Goal: Check status: Check status

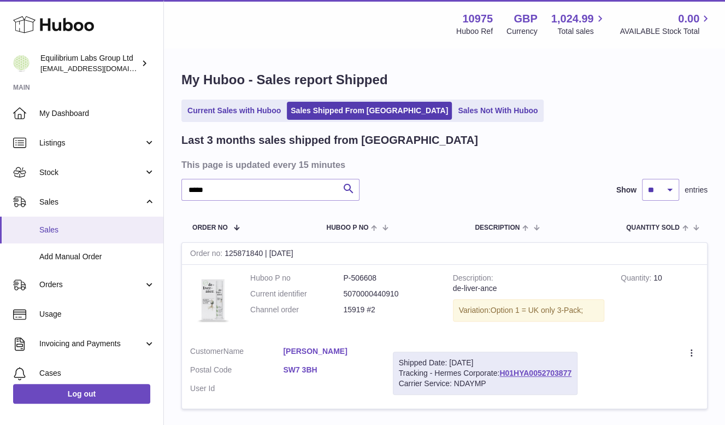
click at [49, 231] on span "Sales" at bounding box center [97, 230] width 116 height 10
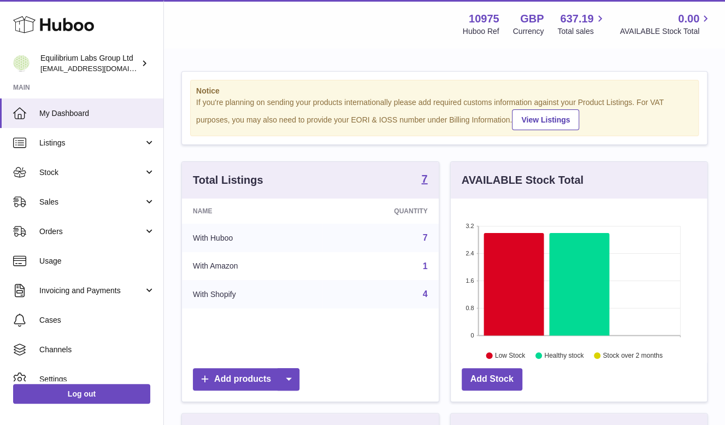
scroll to position [170, 257]
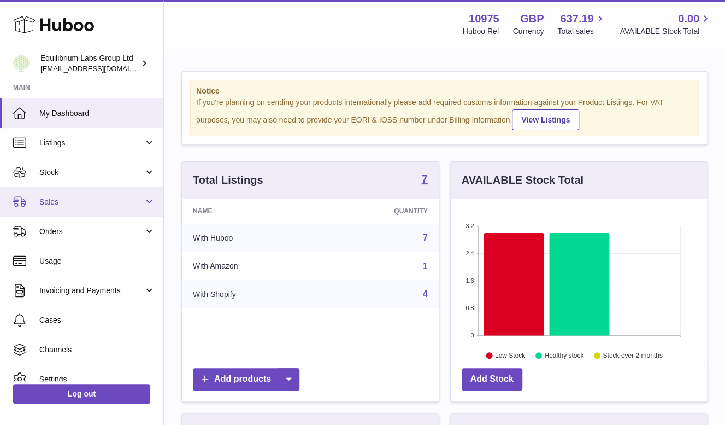
click at [48, 204] on span "Sales" at bounding box center [91, 202] width 104 height 10
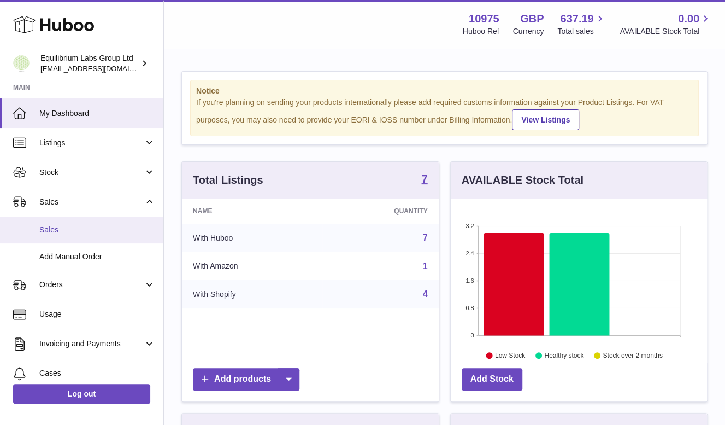
click at [55, 229] on span "Sales" at bounding box center [97, 230] width 116 height 10
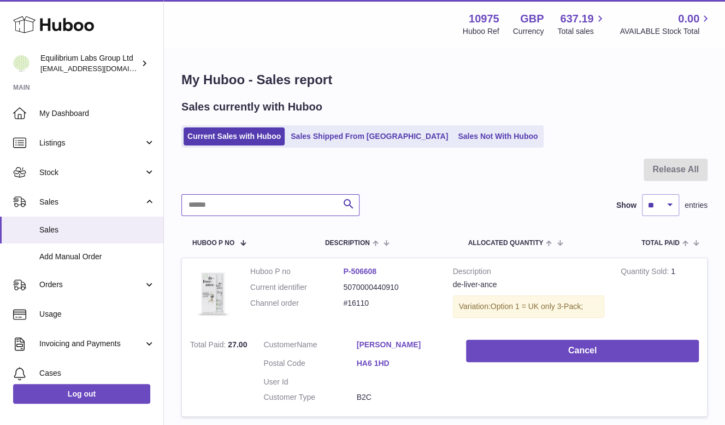
click at [244, 202] on input "text" at bounding box center [270, 205] width 178 height 22
type input "*****"
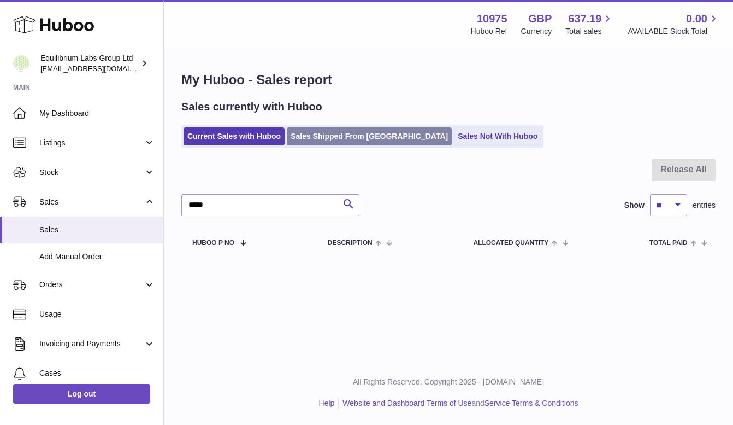
click at [347, 137] on link "Sales Shipped From Huboo" at bounding box center [369, 136] width 165 height 18
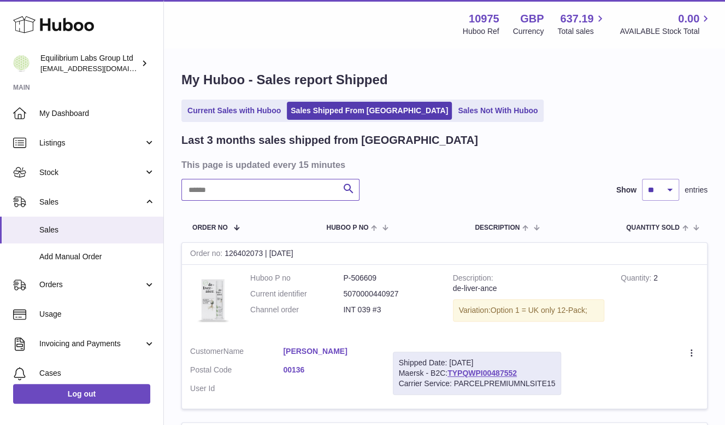
click at [258, 195] on input "text" at bounding box center [270, 190] width 178 height 22
click at [520, 371] on link "OZ099147446GB" at bounding box center [502, 372] width 61 height 9
drag, startPoint x: 535, startPoint y: 373, endPoint x: 473, endPoint y: 376, distance: 62.4
click at [473, 376] on div "Shipped Date: 4th Oct 2025 Tracking - Royal Mail: OZ099147446GB Carrier Service…" at bounding box center [466, 372] width 146 height 43
copy link "OZ099147446GB"
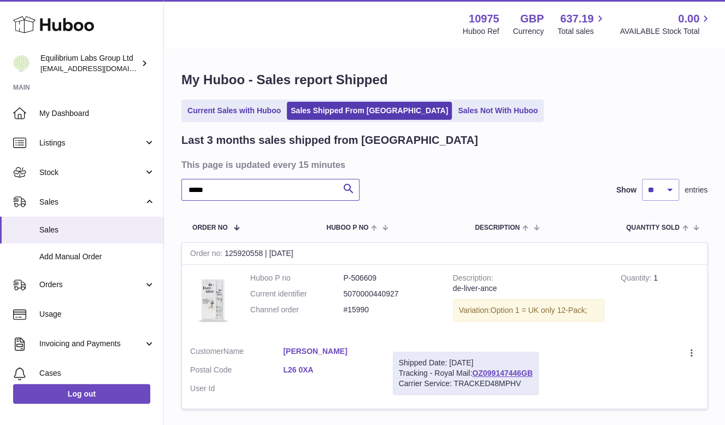
click at [229, 182] on input "*****" at bounding box center [270, 190] width 178 height 22
type input "*****"
click at [491, 372] on link "MM466903599GB" at bounding box center [503, 372] width 62 height 9
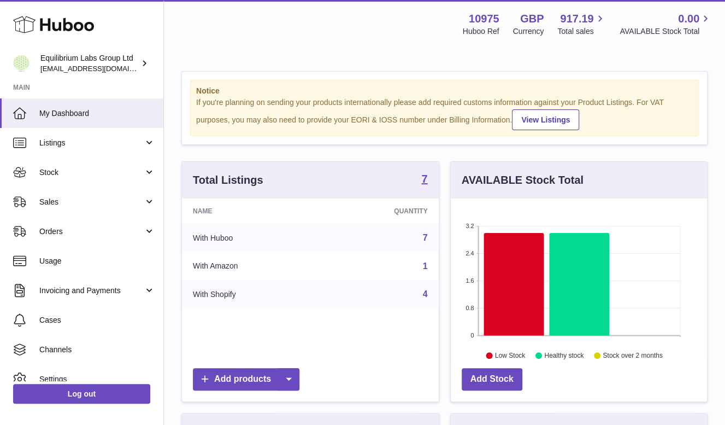
scroll to position [170, 257]
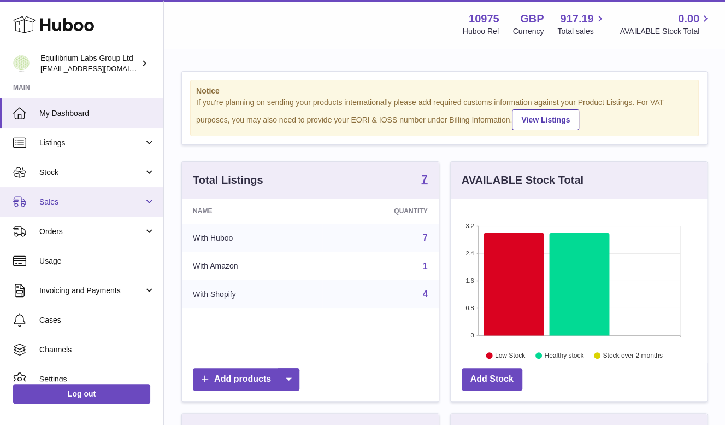
click at [67, 201] on span "Sales" at bounding box center [91, 202] width 104 height 10
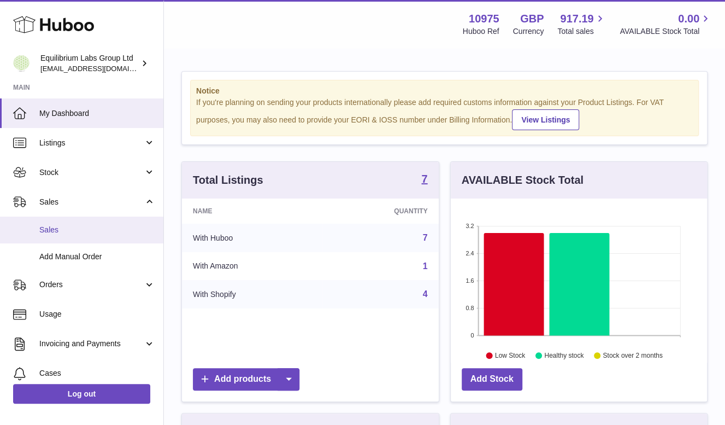
click at [53, 232] on span "Sales" at bounding box center [97, 230] width 116 height 10
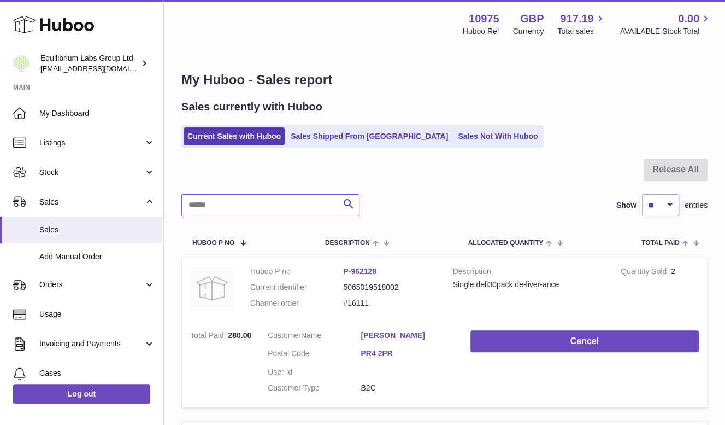
click at [243, 210] on input "text" at bounding box center [270, 205] width 178 height 22
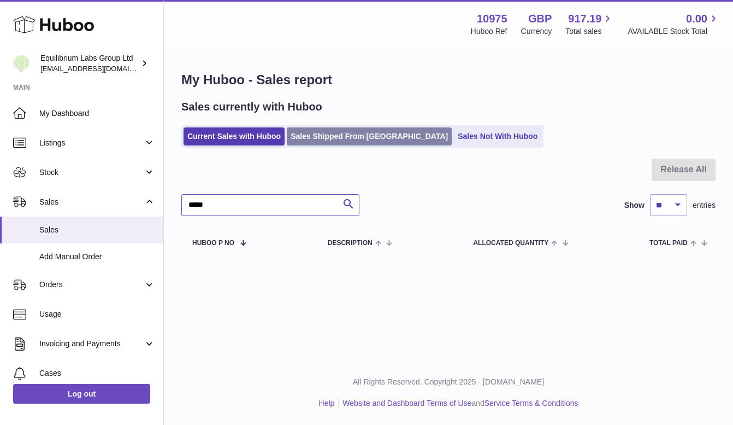
type input "*****"
click at [356, 143] on link "Sales Shipped From [GEOGRAPHIC_DATA]" at bounding box center [369, 136] width 165 height 18
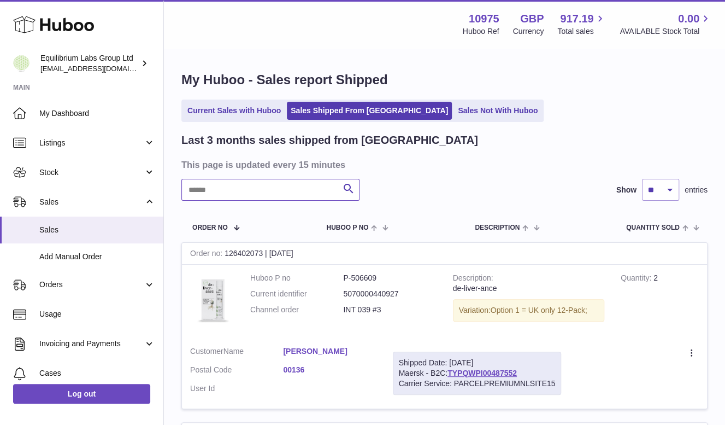
click at [292, 195] on input "text" at bounding box center [270, 190] width 178 height 22
type input "*****"
drag, startPoint x: 538, startPoint y: 370, endPoint x: 474, endPoint y: 371, distance: 63.9
click at [474, 371] on div "Shipped Date: 13th Sep 2025 Tracking - Royal Mail: MM466903599GB Carrier Servic…" at bounding box center [467, 372] width 148 height 43
copy link "MM466903599GB"
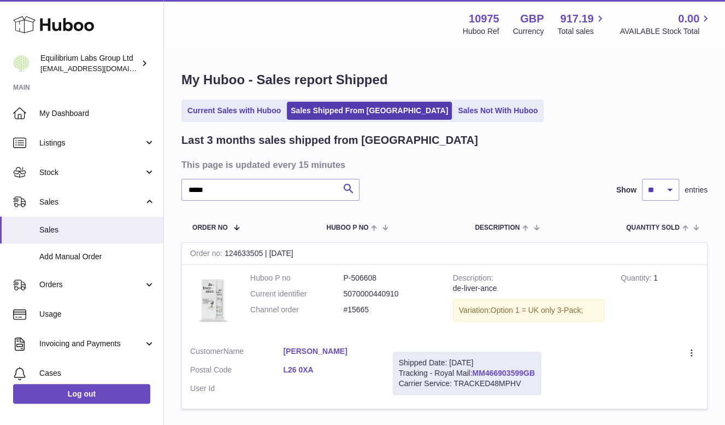
click at [496, 375] on link "MM466903599GB" at bounding box center [503, 372] width 62 height 9
